Goal: Task Accomplishment & Management: Manage account settings

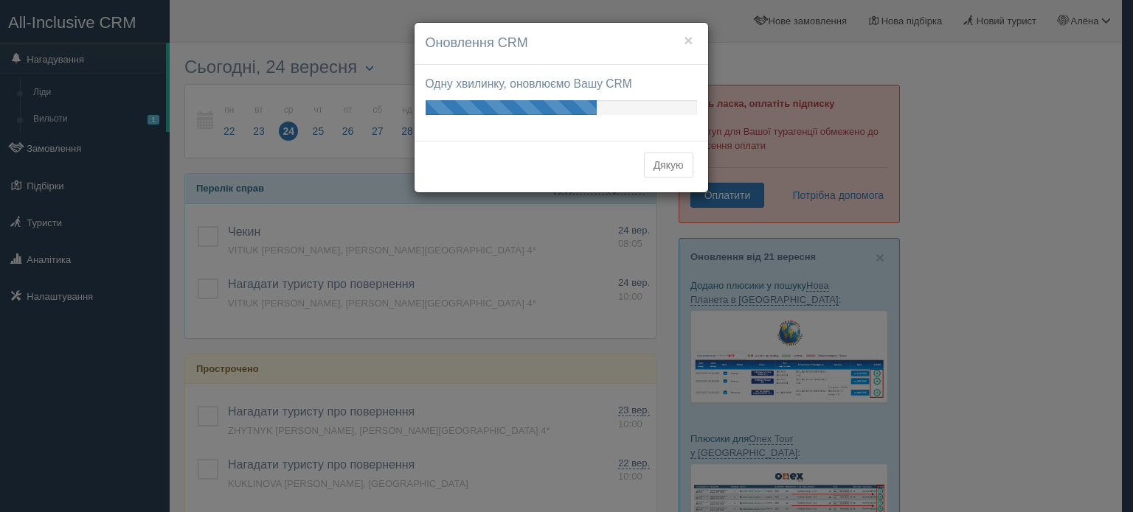
click at [674, 170] on button "Дякую" at bounding box center [668, 165] width 49 height 25
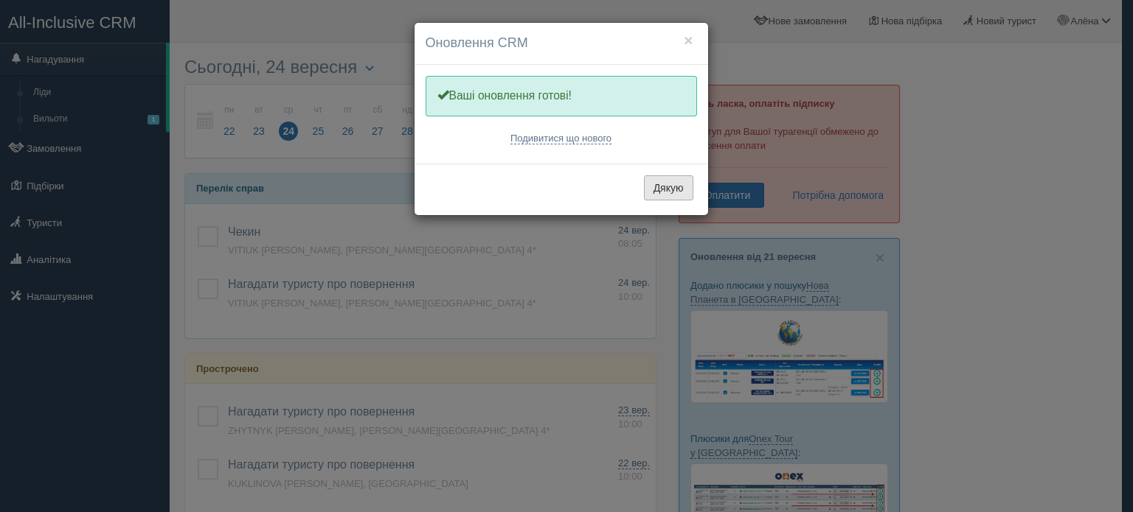
click at [672, 180] on button "Дякую" at bounding box center [668, 187] width 49 height 25
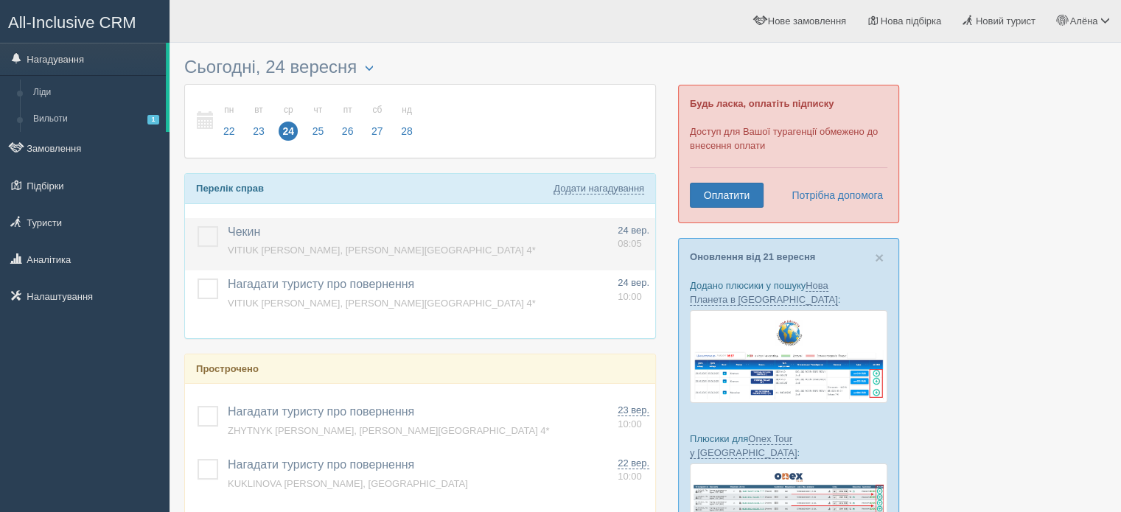
click at [198, 226] on label at bounding box center [198, 226] width 0 height 0
click at [0, 0] on input "checkbox" at bounding box center [0, 0] width 0 height 0
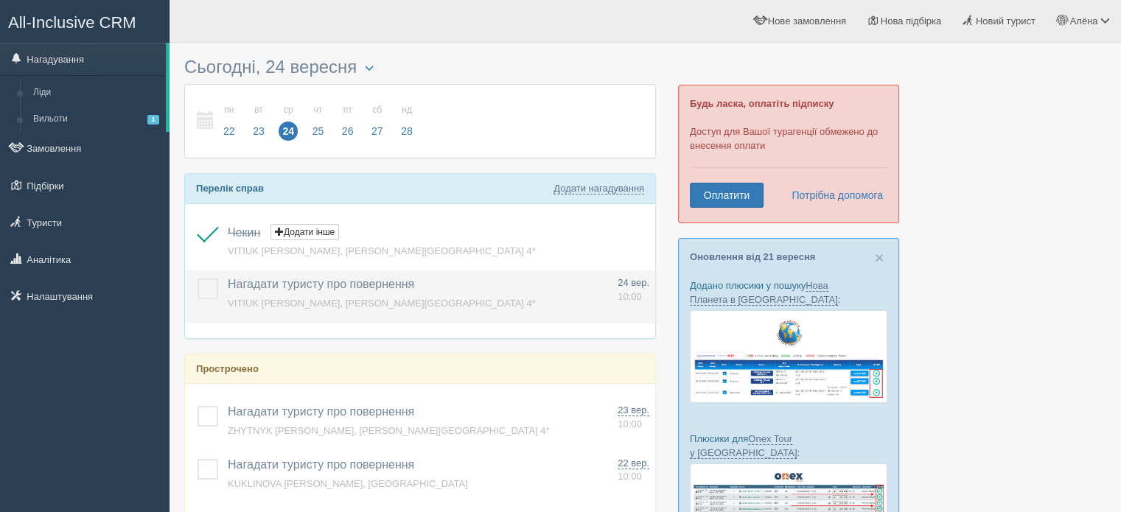
click at [198, 279] on label at bounding box center [198, 279] width 0 height 0
click at [0, 0] on input "checkbox" at bounding box center [0, 0] width 0 height 0
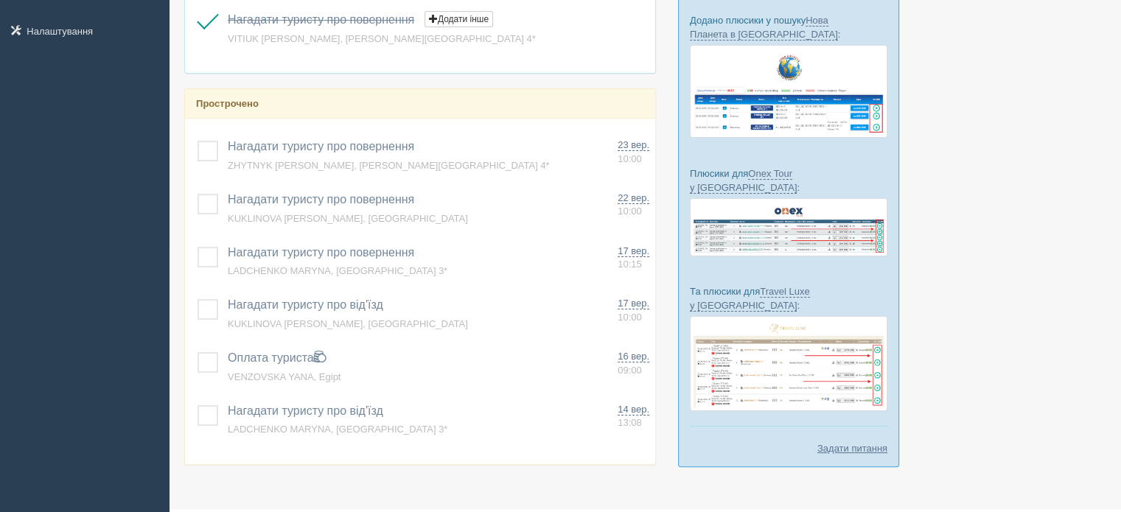
scroll to position [276, 0]
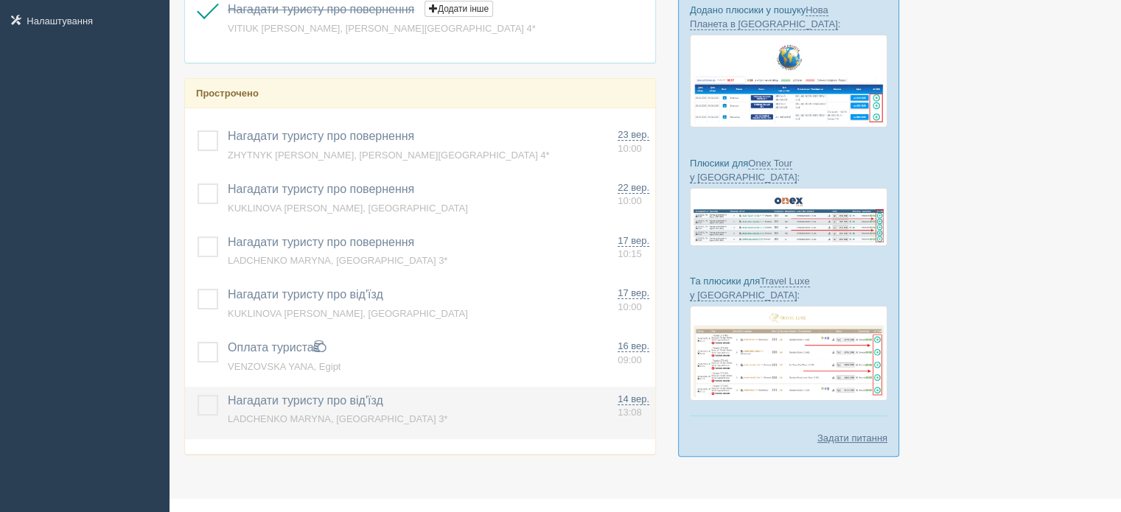
click at [198, 395] on label at bounding box center [198, 395] width 0 height 0
click at [0, 0] on input "checkbox" at bounding box center [0, 0] width 0 height 0
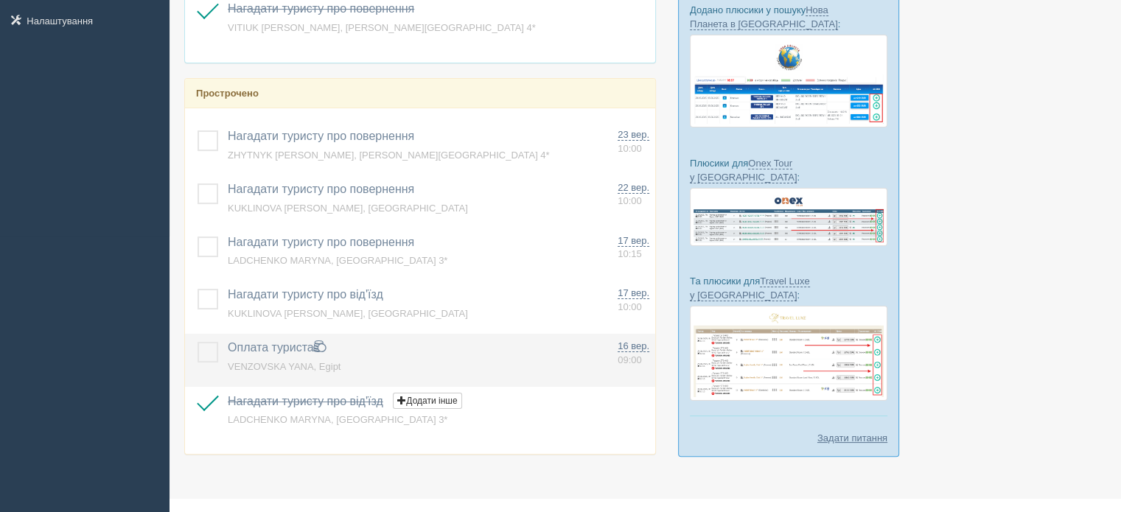
click at [206, 363] on td at bounding box center [203, 360] width 37 height 53
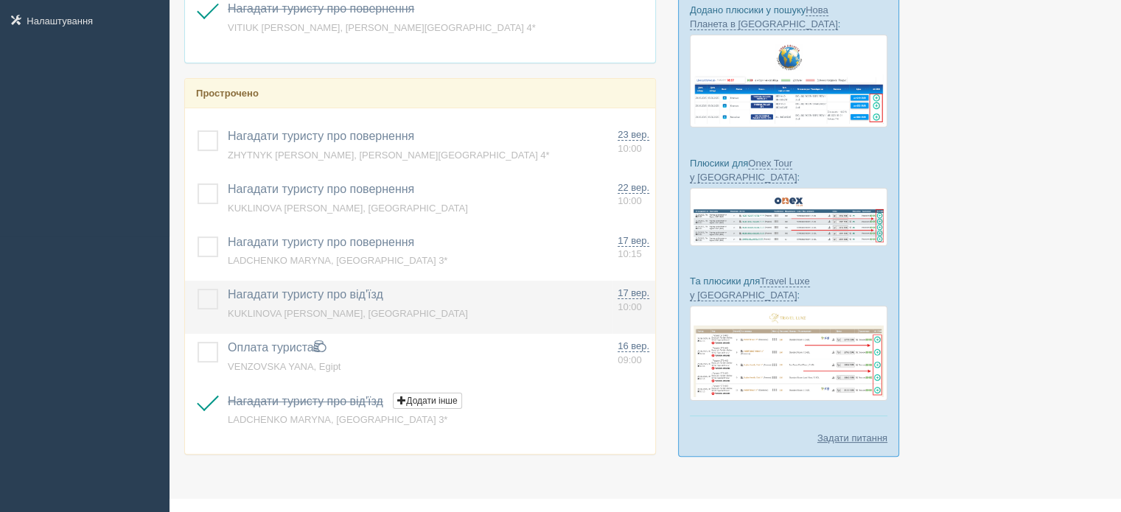
click at [198, 289] on label at bounding box center [198, 289] width 0 height 0
click at [0, 0] on input "checkbox" at bounding box center [0, 0] width 0 height 0
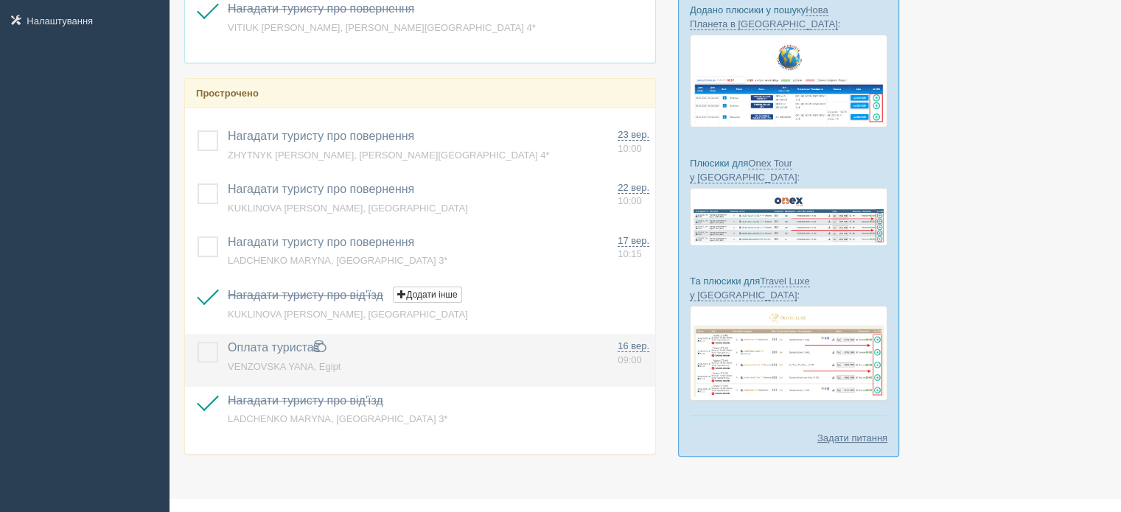
click at [198, 342] on label at bounding box center [198, 342] width 0 height 0
click at [0, 0] on input "checkbox" at bounding box center [0, 0] width 0 height 0
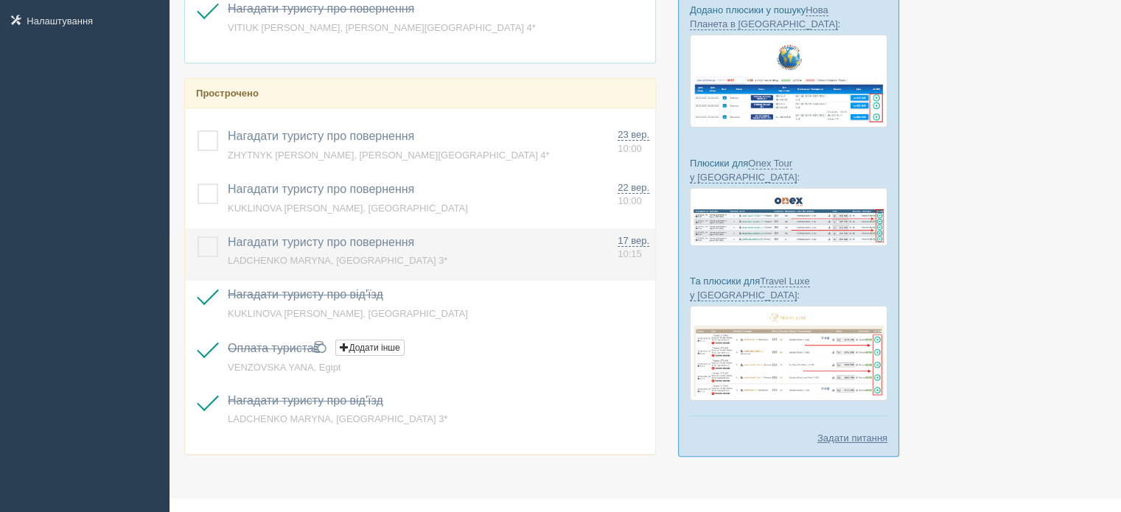
click at [198, 237] on label at bounding box center [198, 237] width 0 height 0
click at [0, 0] on input "checkbox" at bounding box center [0, 0] width 0 height 0
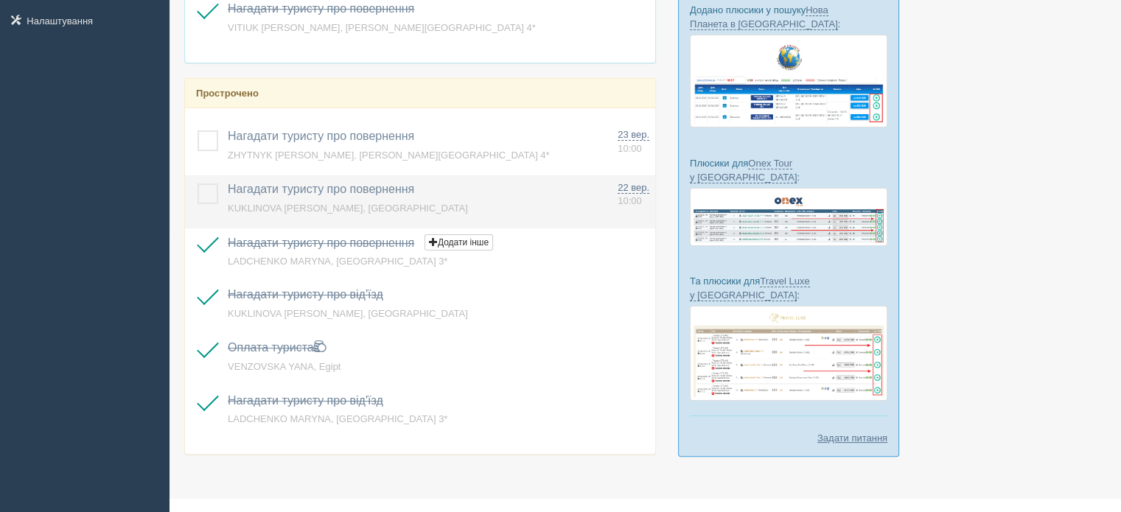
click at [198, 184] on label at bounding box center [198, 184] width 0 height 0
click at [0, 0] on input "checkbox" at bounding box center [0, 0] width 0 height 0
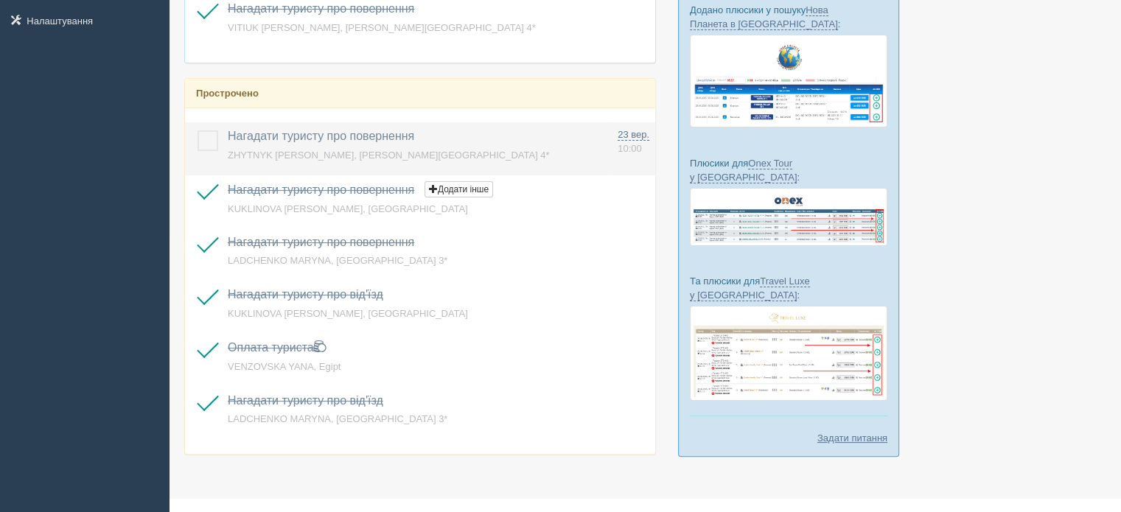
click at [198, 131] on label at bounding box center [198, 131] width 0 height 0
click at [0, 0] on input "checkbox" at bounding box center [0, 0] width 0 height 0
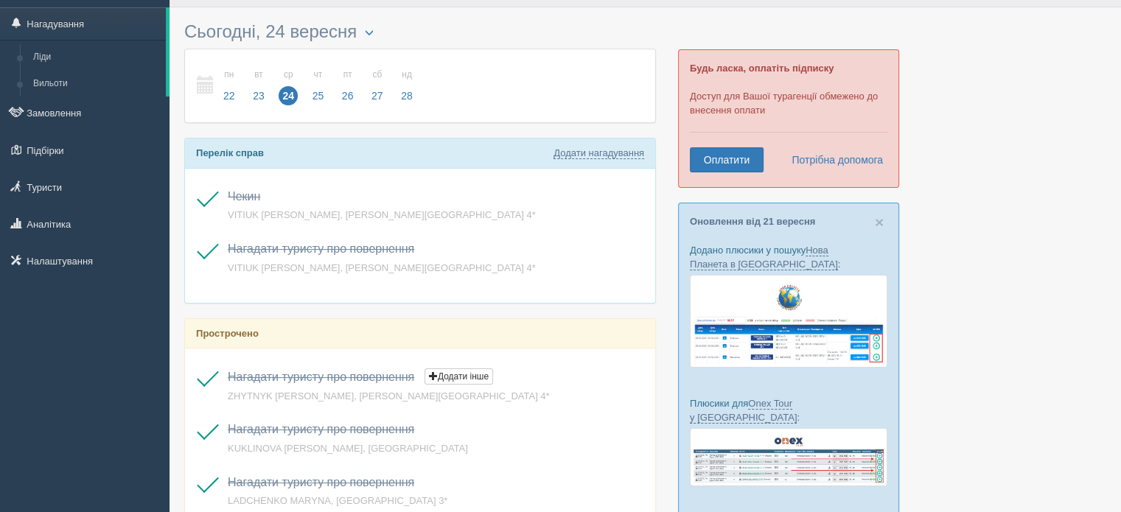
scroll to position [20, 0]
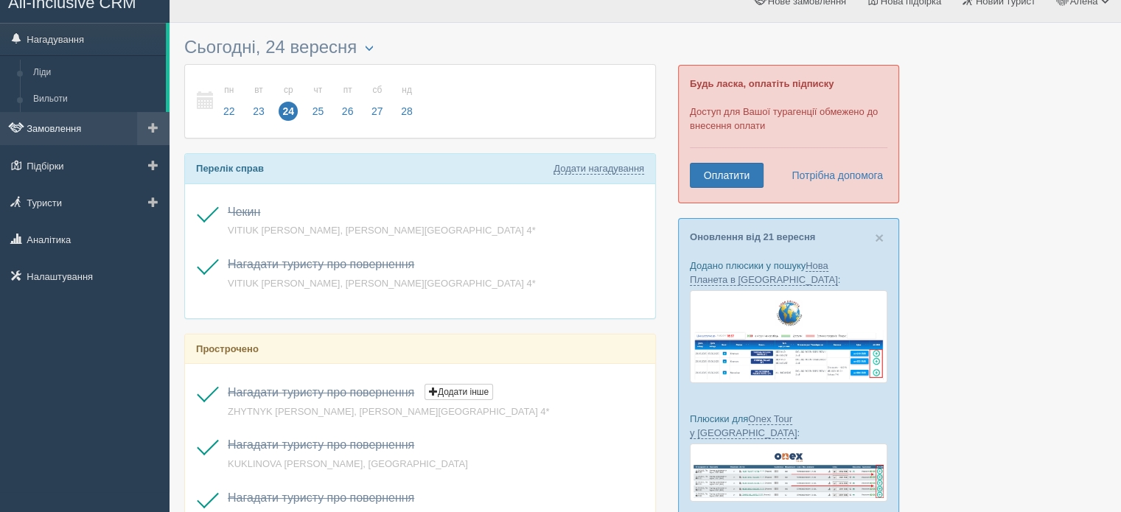
click at [87, 139] on link "Замовлення" at bounding box center [85, 128] width 170 height 32
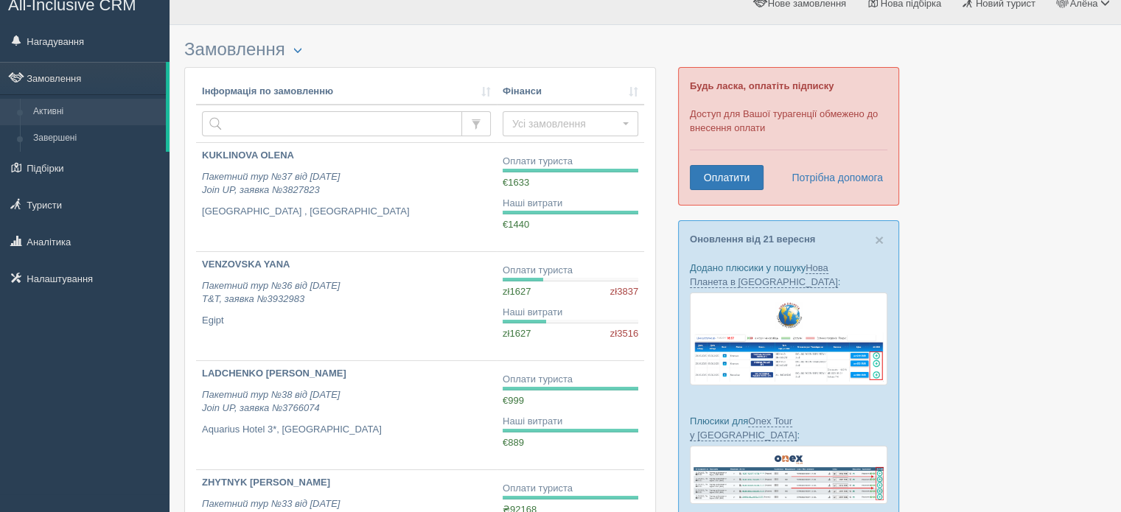
scroll to position [19, 0]
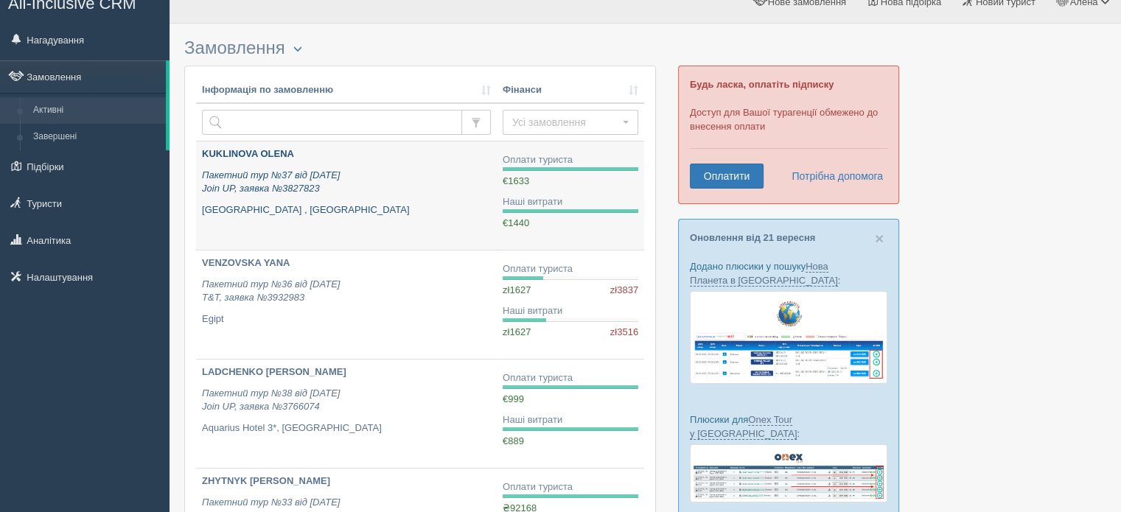
click at [437, 195] on p "Пакетний тур №37 від 25.08.2025 Join UP, заявка №3827823" at bounding box center [346, 182] width 289 height 27
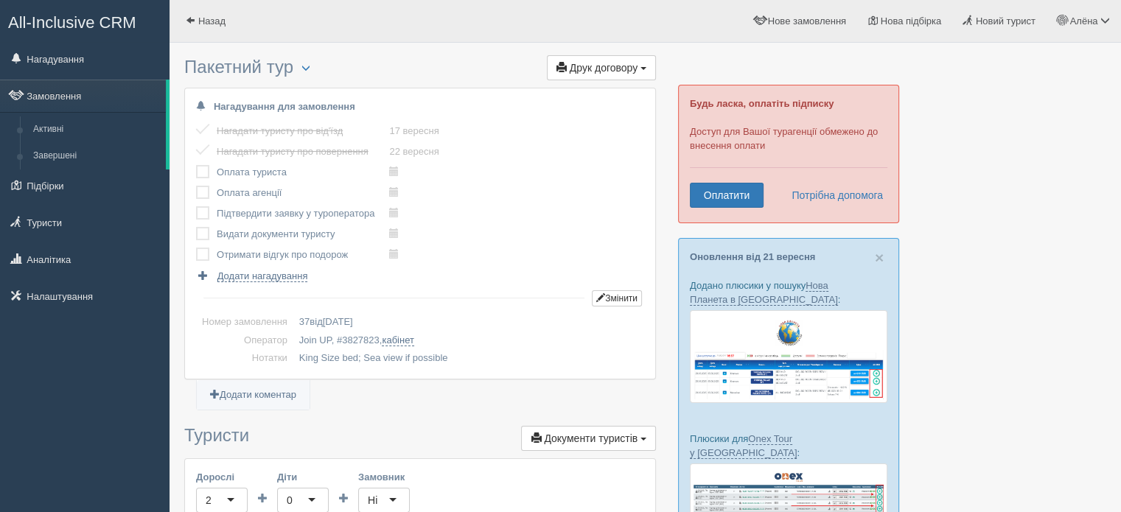
click at [196, 165] on label at bounding box center [196, 165] width 0 height 0
click at [0, 0] on input "checkbox" at bounding box center [0, 0] width 0 height 0
click at [196, 186] on label at bounding box center [196, 186] width 0 height 0
click at [0, 0] on input "checkbox" at bounding box center [0, 0] width 0 height 0
click at [196, 206] on label at bounding box center [196, 206] width 0 height 0
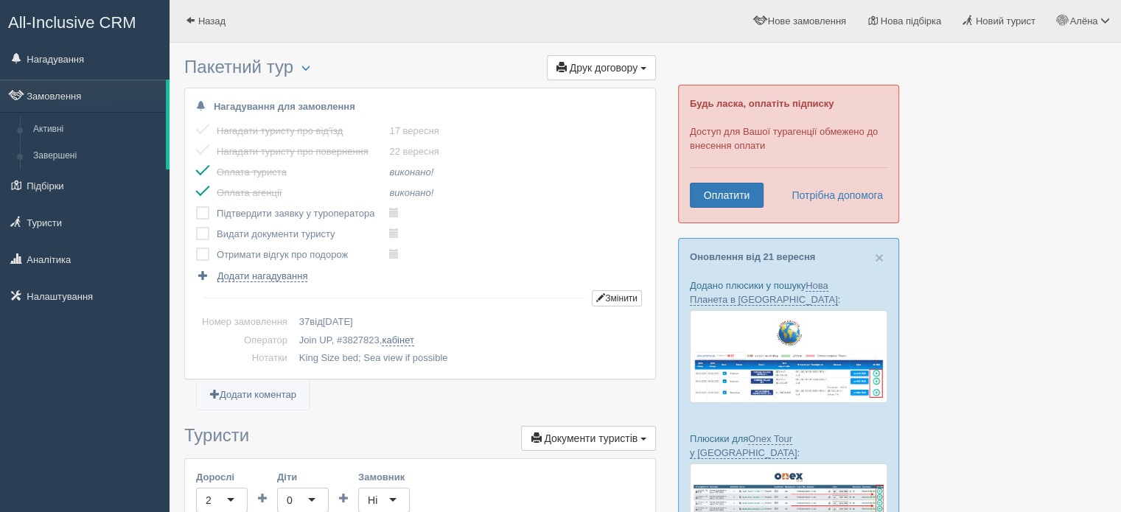
click at [0, 0] on input "checkbox" at bounding box center [0, 0] width 0 height 0
click at [196, 227] on label at bounding box center [196, 227] width 0 height 0
click at [0, 0] on input "checkbox" at bounding box center [0, 0] width 0 height 0
click at [196, 248] on label at bounding box center [196, 248] width 0 height 0
click at [0, 0] on input "checkbox" at bounding box center [0, 0] width 0 height 0
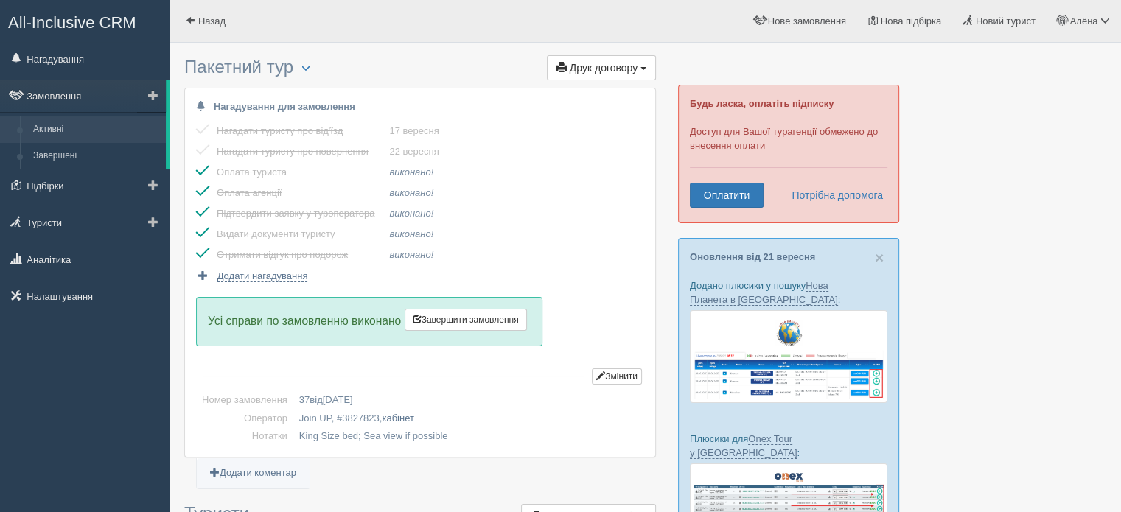
click at [62, 131] on link "Активні" at bounding box center [96, 130] width 139 height 27
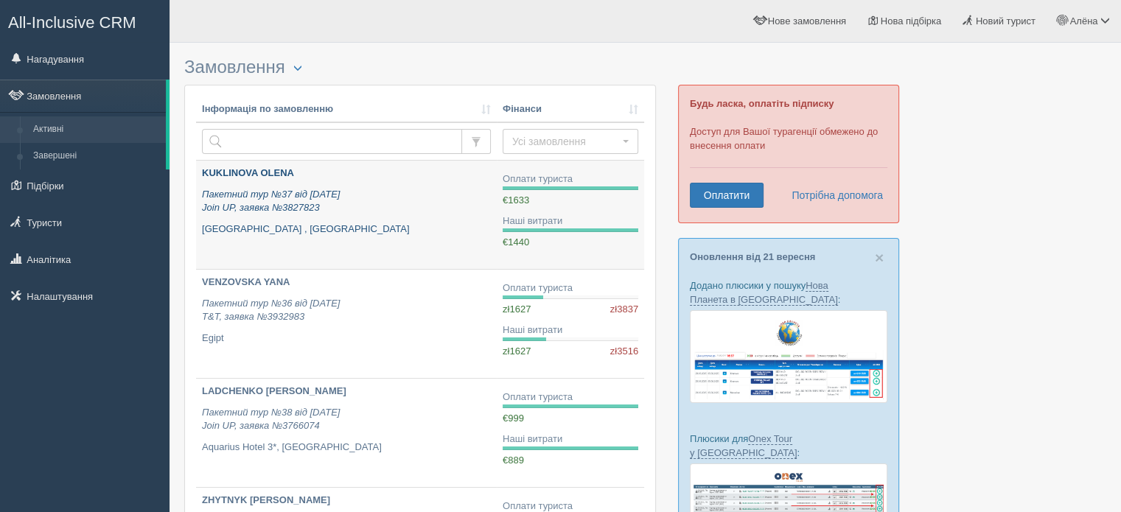
click at [375, 211] on p "Пакетний тур №37 від 25.08.2025 Join UP, заявка №3827823" at bounding box center [346, 201] width 289 height 27
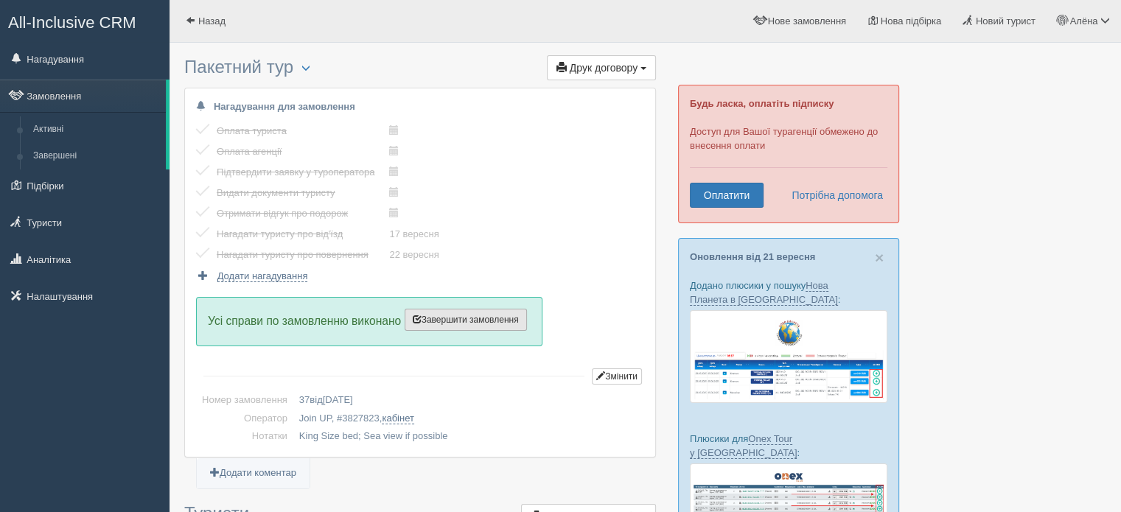
click at [459, 319] on span "Завершити замовлення" at bounding box center [466, 320] width 106 height 10
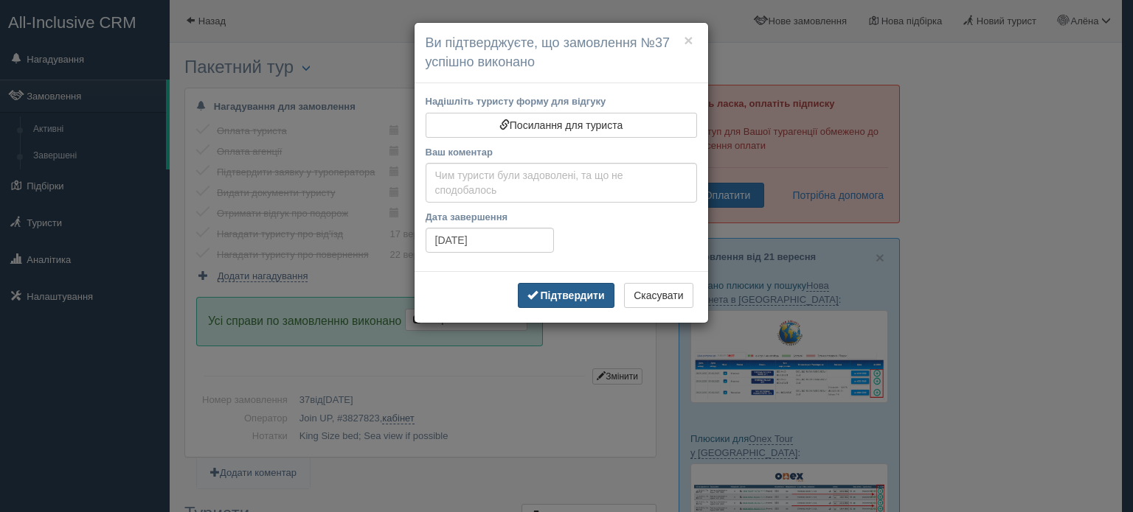
click at [590, 301] on button "Підтвердити" at bounding box center [566, 295] width 97 height 25
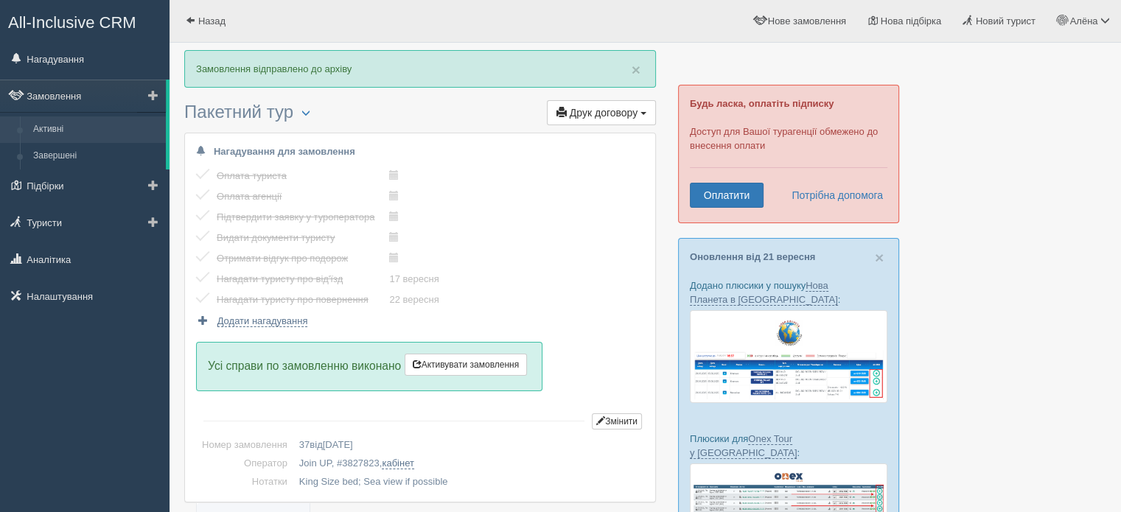
click at [74, 131] on link "Активні" at bounding box center [96, 130] width 139 height 27
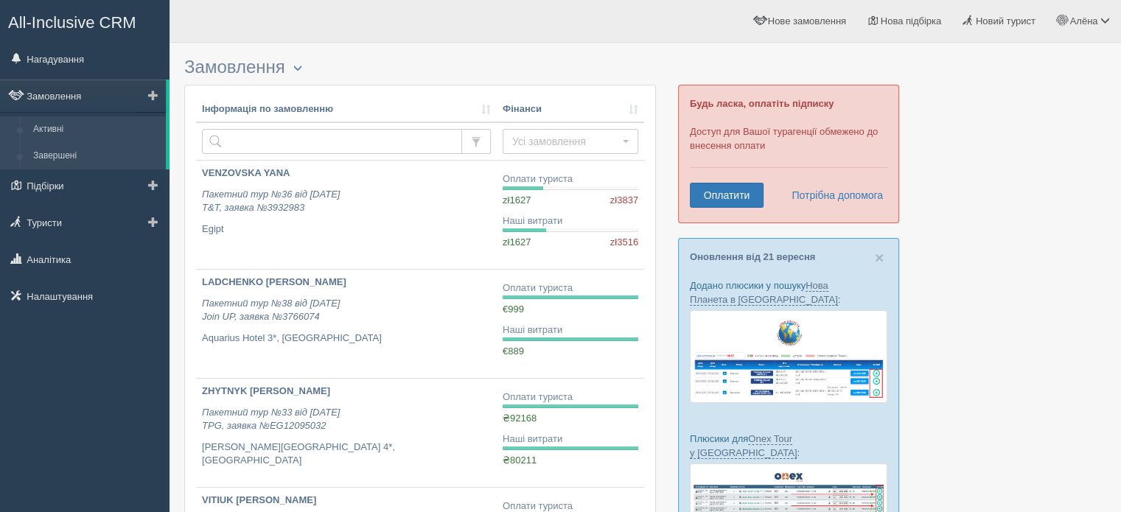
click at [78, 161] on link "Завершені" at bounding box center [96, 156] width 139 height 27
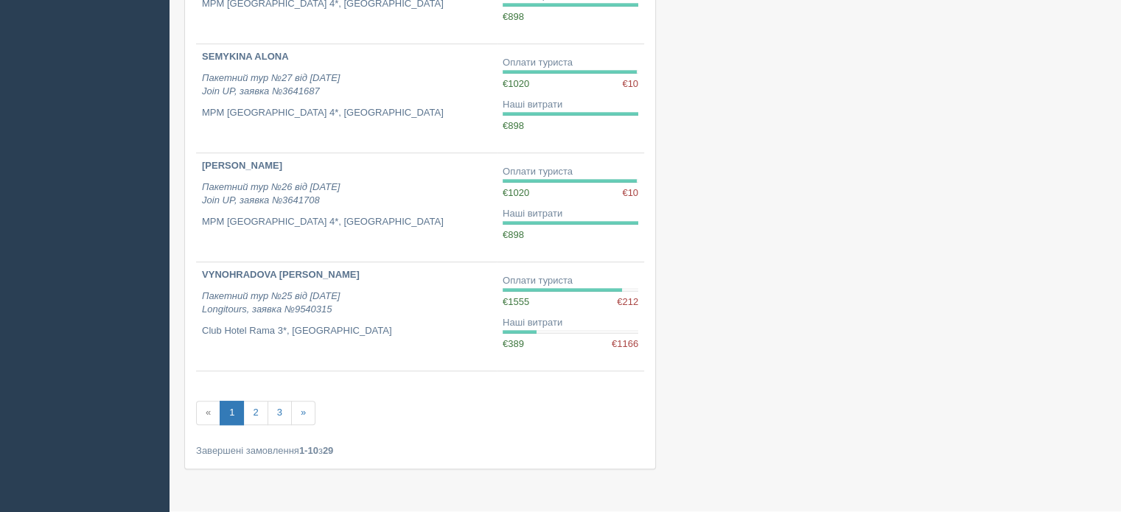
scroll to position [917, 0]
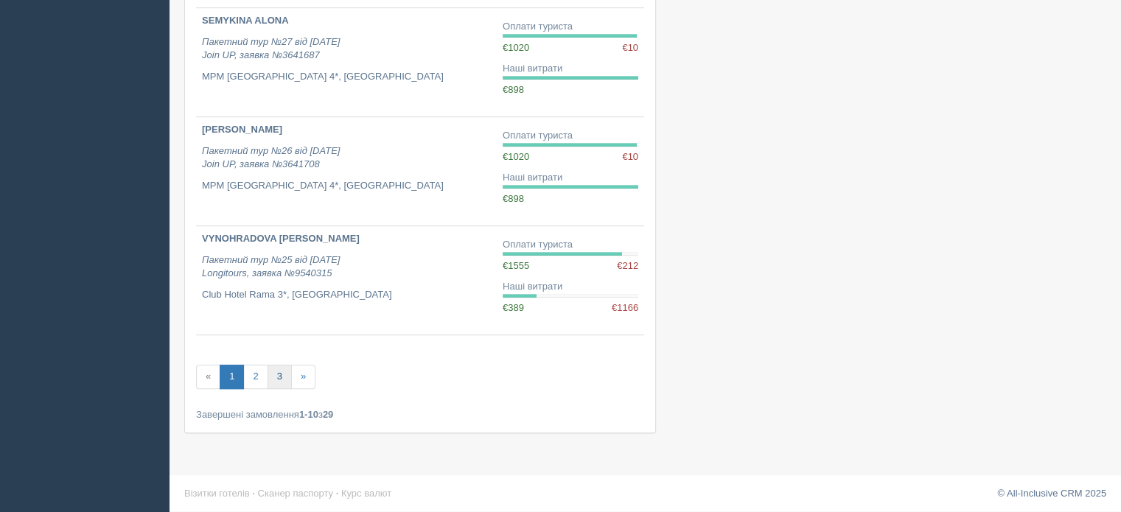
click at [279, 383] on link "3" at bounding box center [280, 377] width 24 height 24
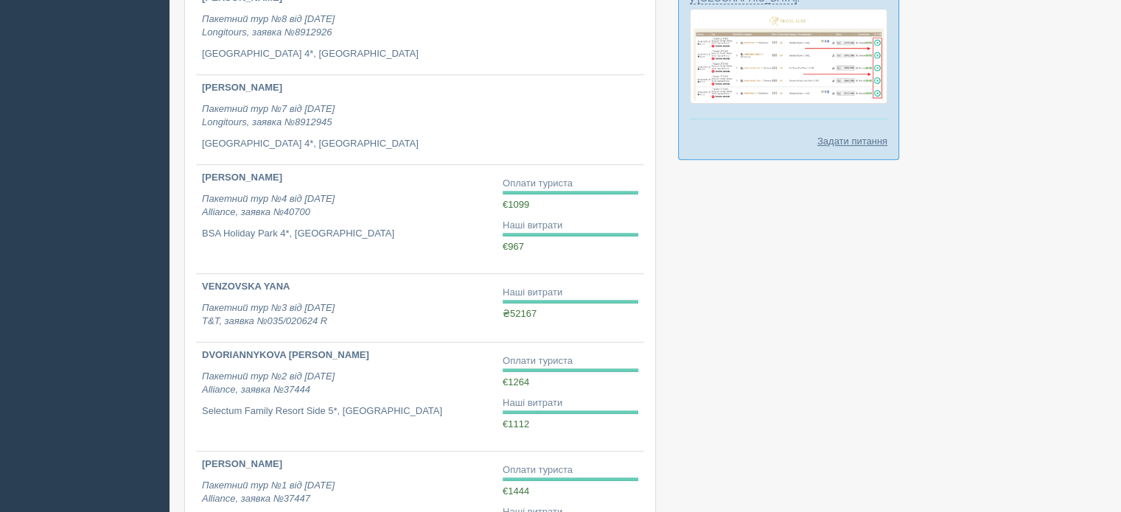
scroll to position [799, 0]
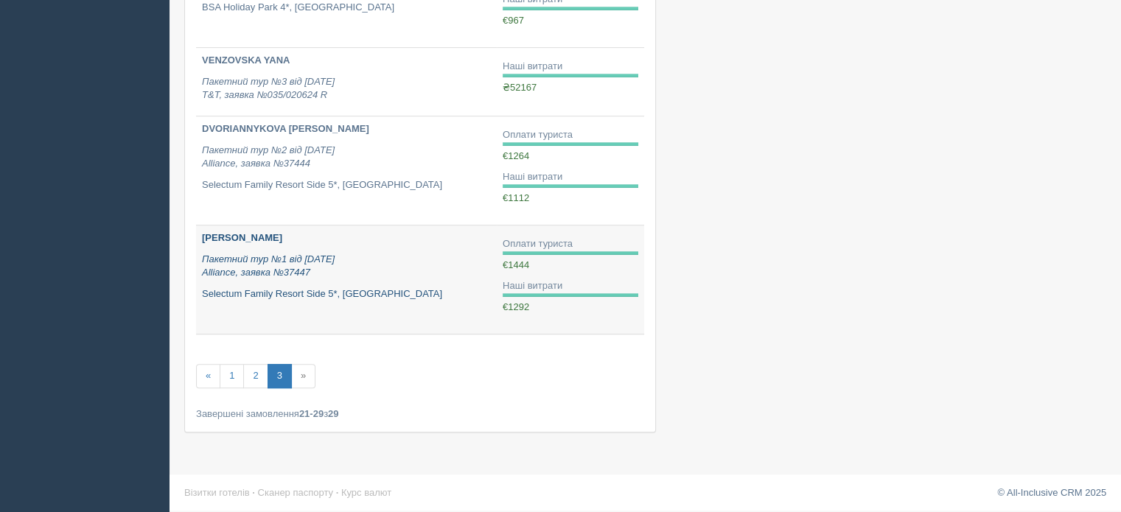
click at [400, 264] on p "Пакетний тур №1 від 22.05.2024 Alliance, заявка №37447" at bounding box center [346, 266] width 289 height 27
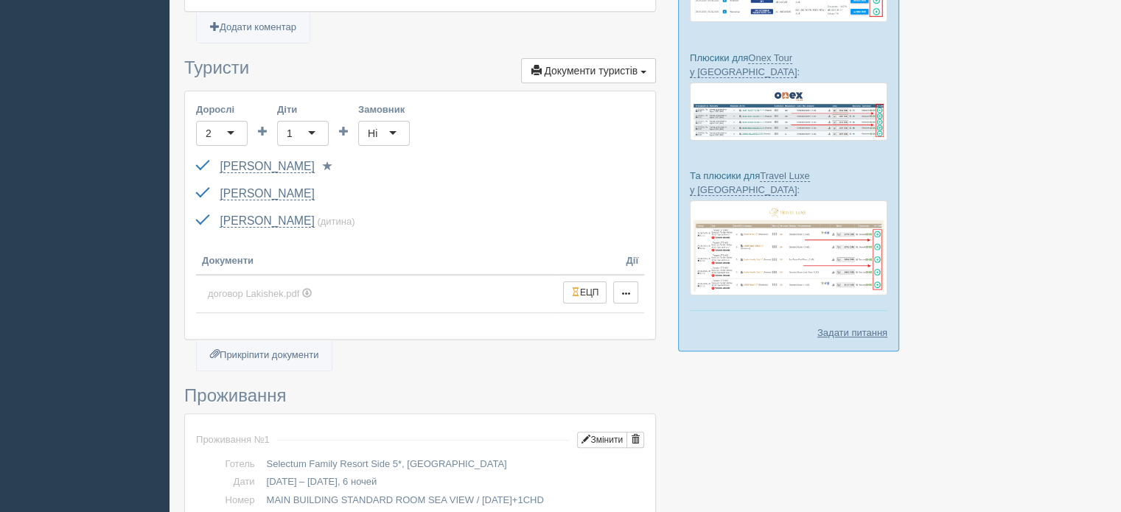
scroll to position [373, 0]
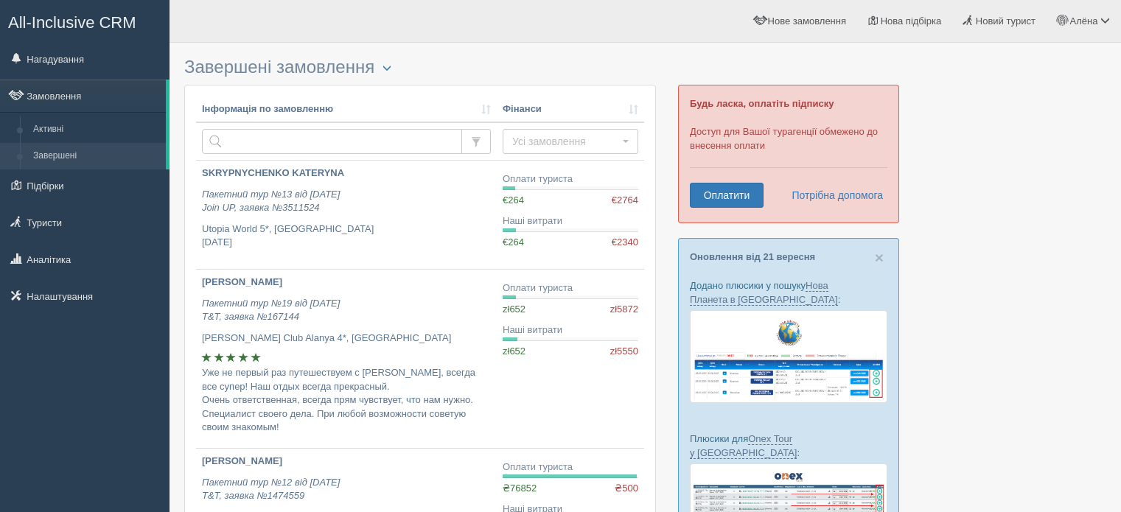
scroll to position [798, 0]
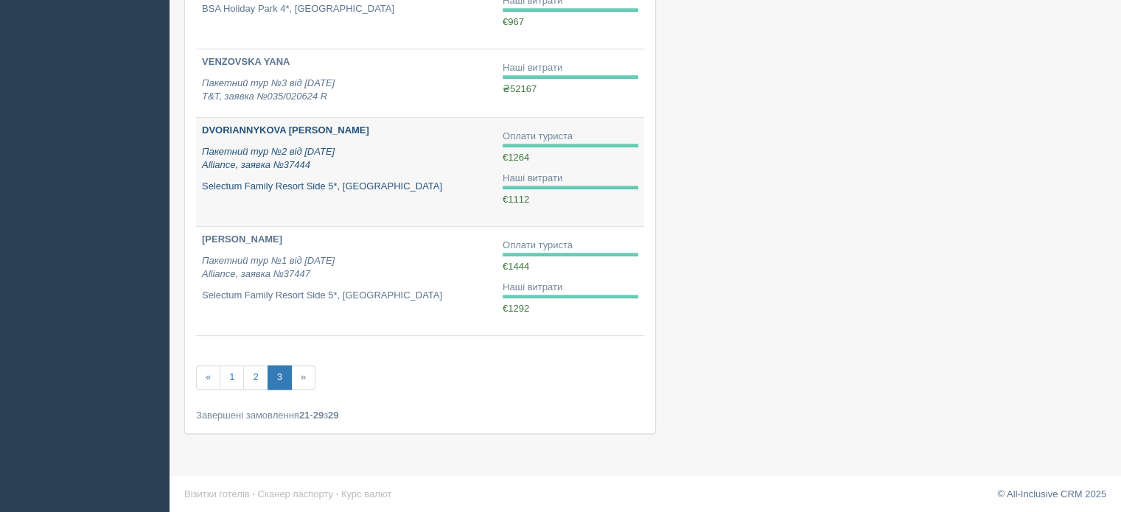
click at [420, 162] on p "Пакетний тур №2 від [DATE] Alliance, заявка №37444" at bounding box center [346, 158] width 289 height 27
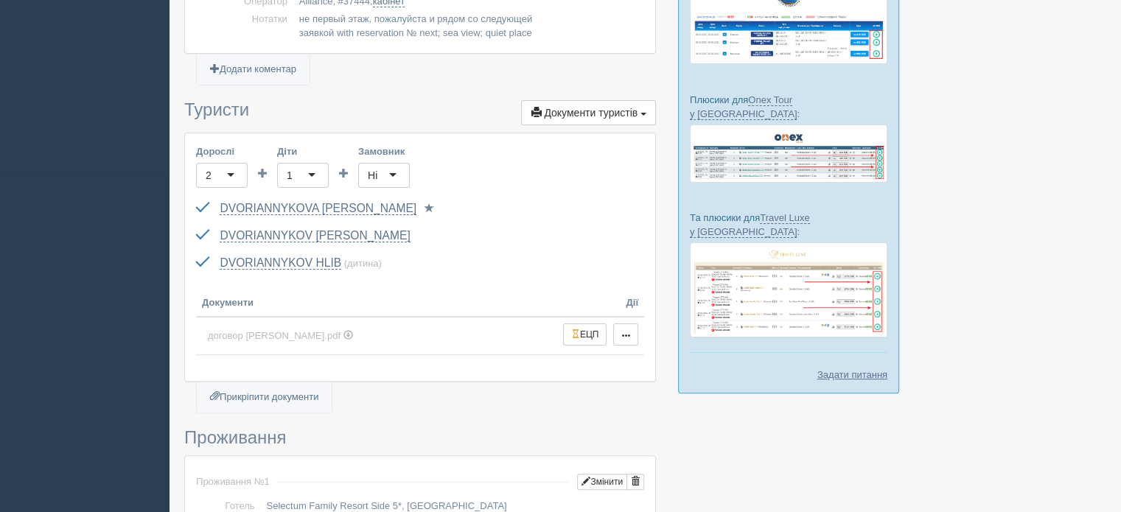
scroll to position [344, 0]
